Goal: Information Seeking & Learning: Understand process/instructions

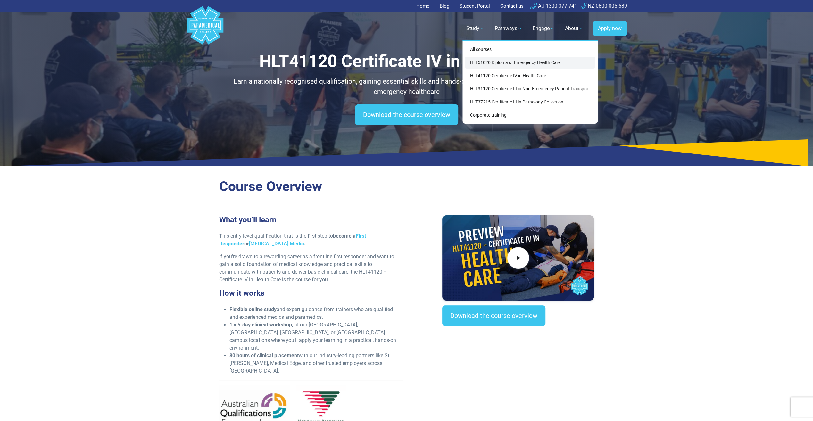
click at [478, 62] on link "HLT51020 Diploma of Emergency Health Care" at bounding box center [530, 63] width 130 height 12
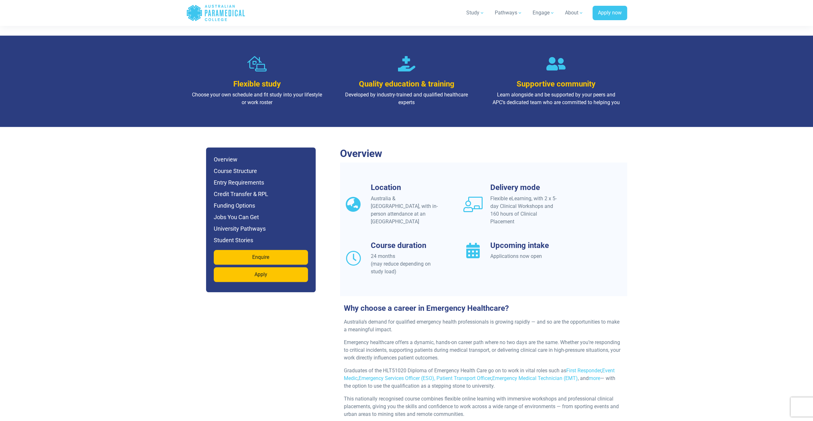
scroll to position [481, 0]
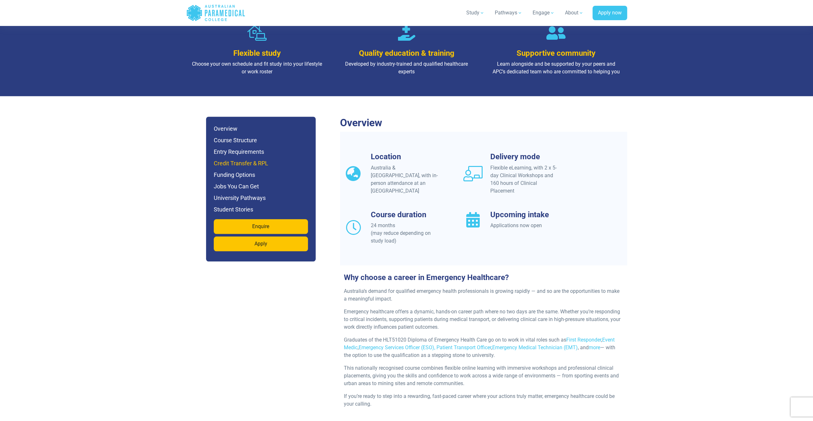
click at [235, 159] on h6 "Credit Transfer & RPL" at bounding box center [261, 163] width 94 height 9
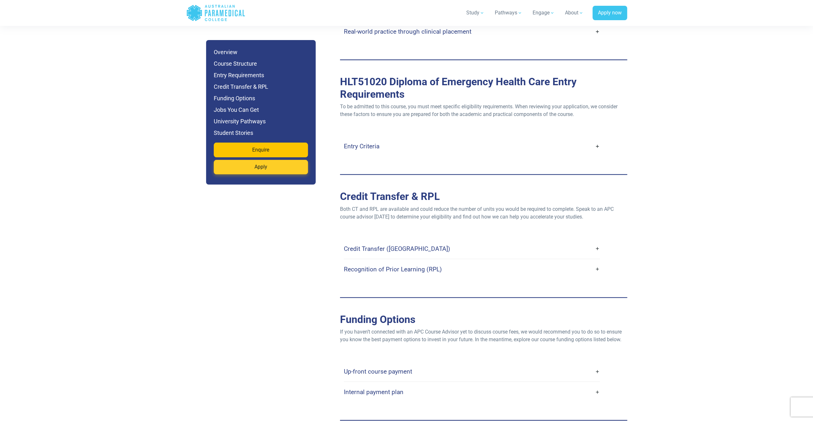
scroll to position [1852, 0]
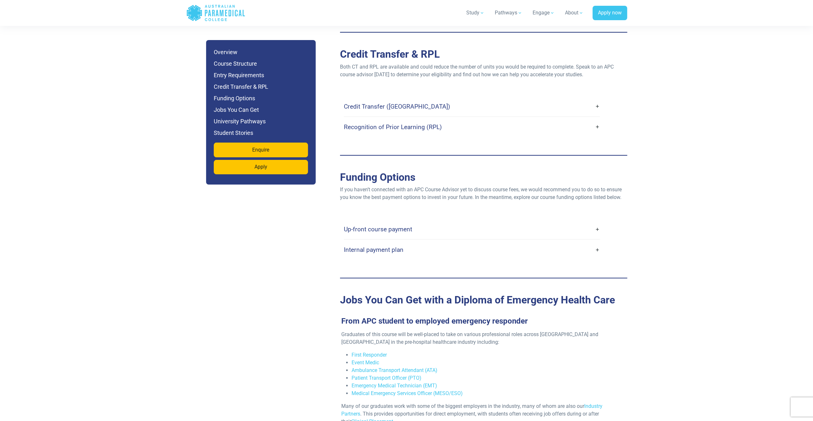
click at [597, 99] on link "Credit Transfer ([GEOGRAPHIC_DATA])" at bounding box center [472, 106] width 256 height 15
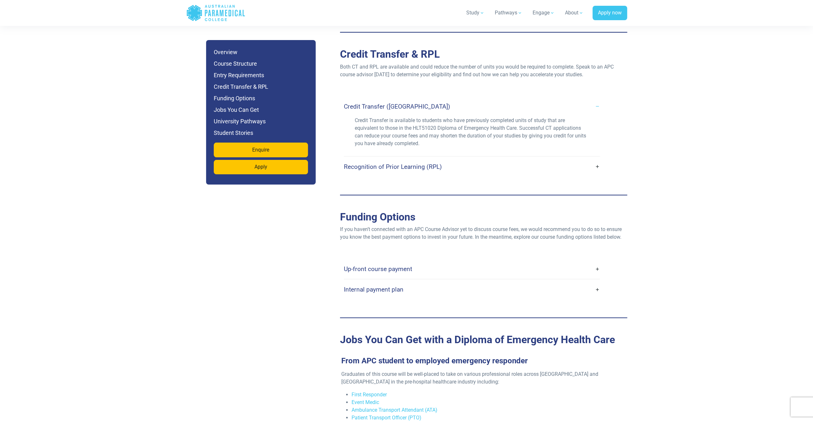
click at [598, 159] on link "Recognition of Prior Learning (RPL)" at bounding box center [472, 166] width 256 height 15
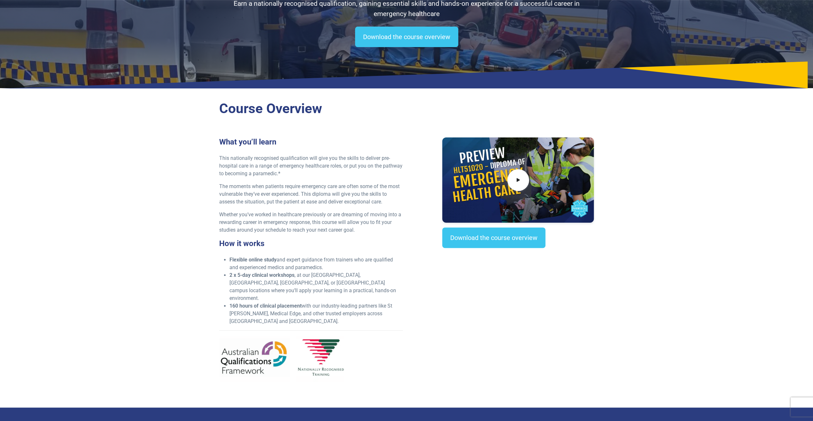
scroll to position [0, 0]
